Goal: Information Seeking & Learning: Compare options

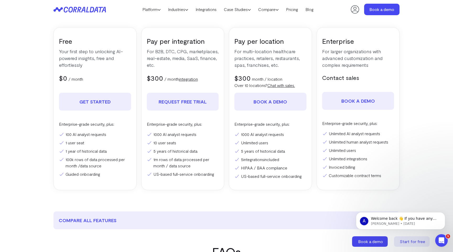
click at [285, 153] on li "5 years of historical data" at bounding box center [270, 151] width 72 height 6
drag, startPoint x: 261, startPoint y: 143, endPoint x: 263, endPoint y: 167, distance: 24.5
click at [263, 167] on ul "1000 AI analyst requests Unlimited users 5 years of historical data 5 integrati…" at bounding box center [270, 155] width 72 height 48
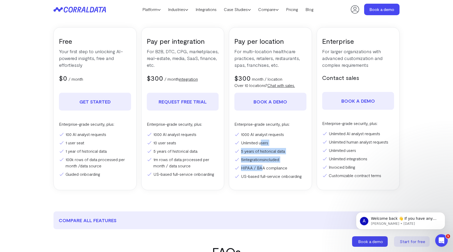
click at [263, 167] on li "HIPAA / BAA compliance" at bounding box center [270, 168] width 72 height 6
click at [264, 174] on li "US-based full-service onboarding" at bounding box center [270, 176] width 72 height 6
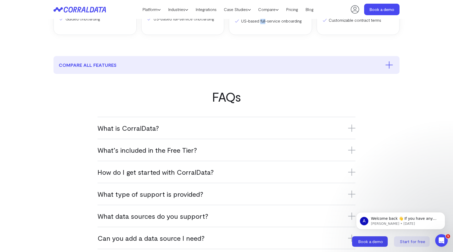
scroll to position [229, 0]
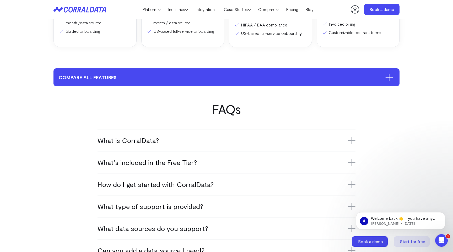
click at [173, 79] on button "compare all features" at bounding box center [226, 77] width 346 height 18
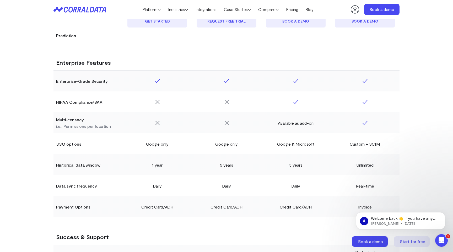
scroll to position [1, 0]
